Goal: Transaction & Acquisition: Register for event/course

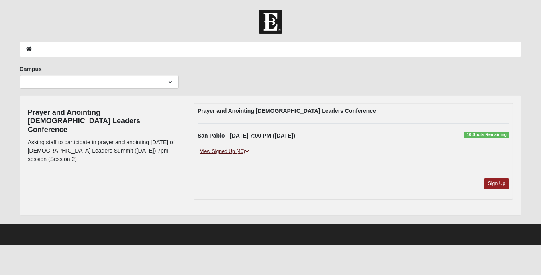
click at [249, 155] on link "View Signed Up (40)" at bounding box center [225, 151] width 54 height 8
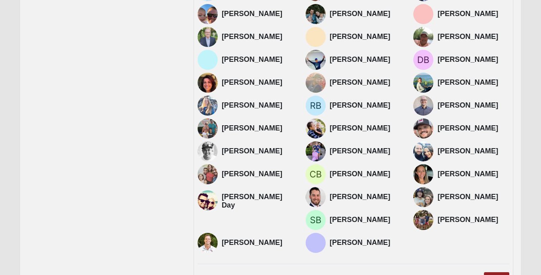
scroll to position [296, 0]
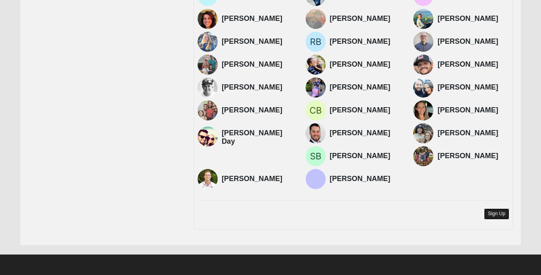
click at [504, 215] on link "Sign Up" at bounding box center [497, 213] width 26 height 11
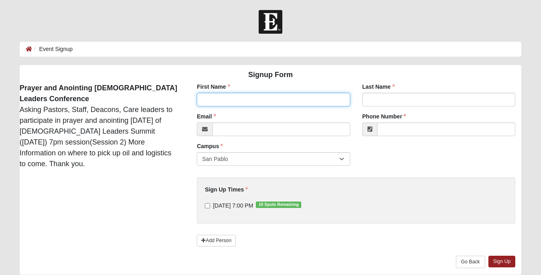
click at [263, 106] on input "First Name" at bounding box center [273, 100] width 153 height 14
type input "John"
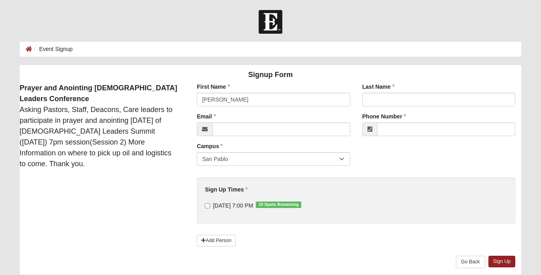
type input "Barringer"
type input "john.barringer@coe22.com"
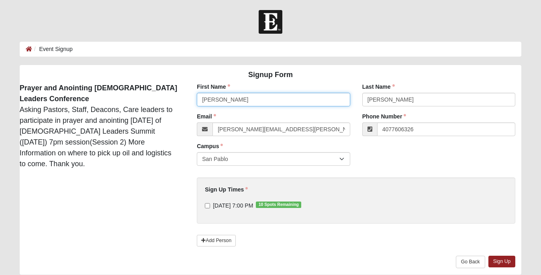
type input "(407) 760-6326"
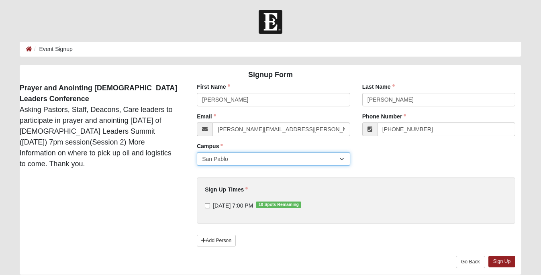
click at [266, 155] on select "San Pablo" at bounding box center [273, 159] width 153 height 14
click at [197, 152] on select "San Pablo" at bounding box center [273, 159] width 153 height 14
click at [205, 207] on input "9/8/2025 7:00 PM 10 Spots Remaining" at bounding box center [207, 205] width 5 height 5
checkbox input "true"
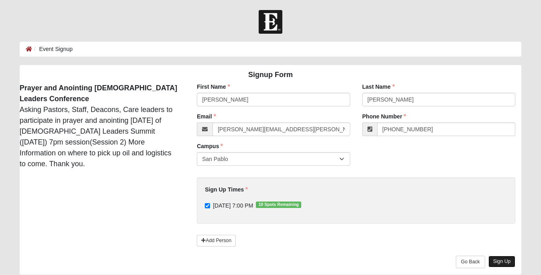
click at [490, 260] on link "Sign Up" at bounding box center [501, 262] width 27 height 12
